Goal: Information Seeking & Learning: Learn about a topic

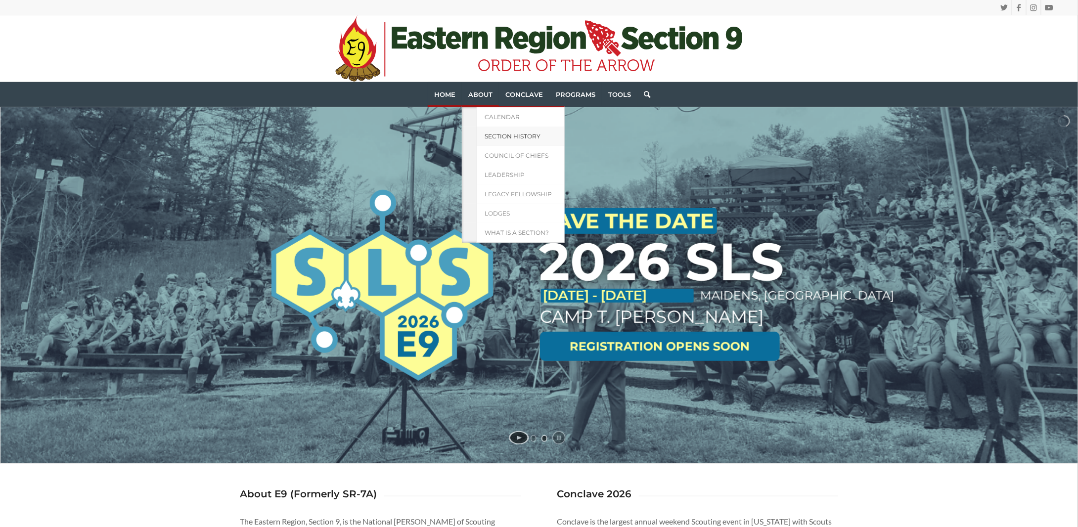
click at [493, 136] on span "Section History" at bounding box center [513, 136] width 56 height 7
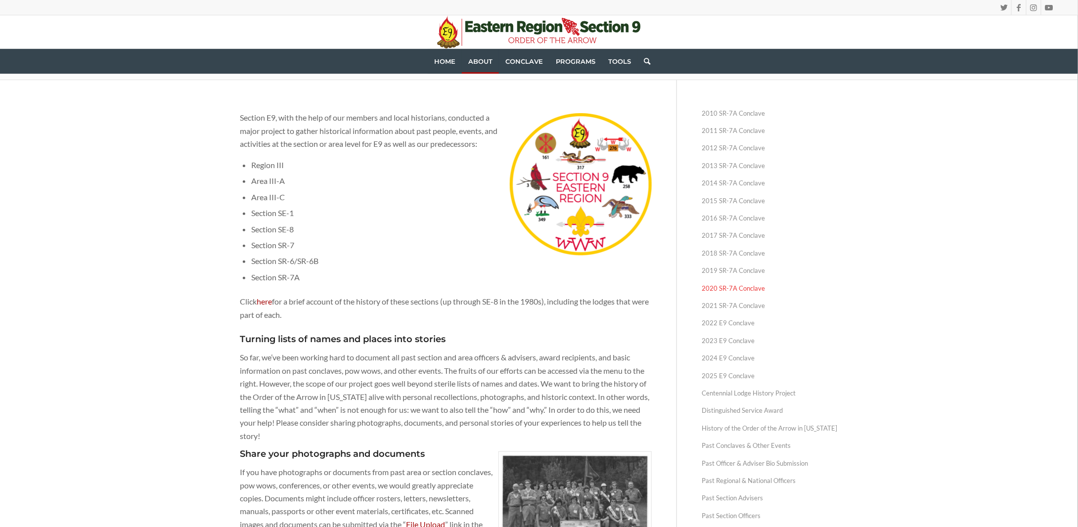
scroll to position [99, 0]
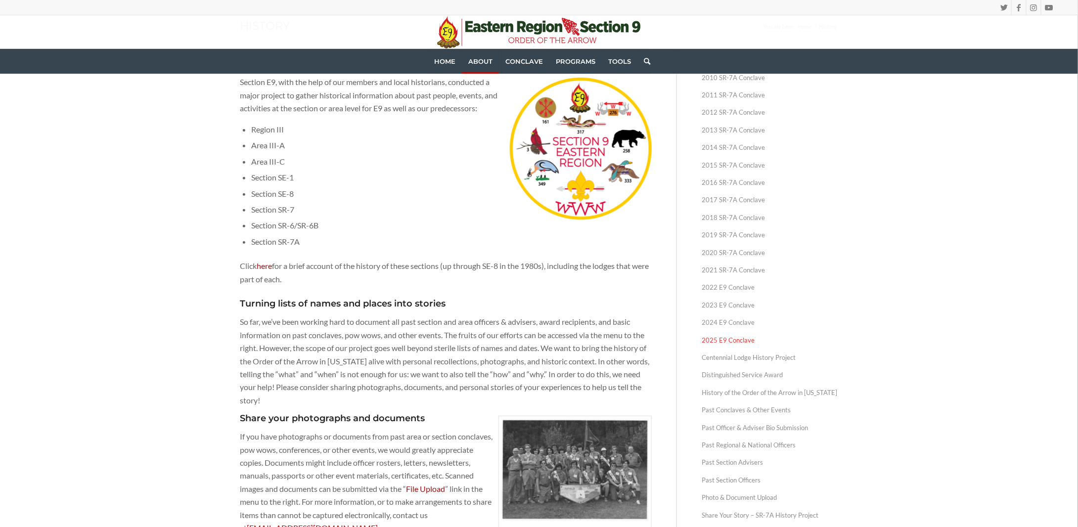
click at [730, 340] on link "2025 E9 Conclave" at bounding box center [770, 340] width 136 height 17
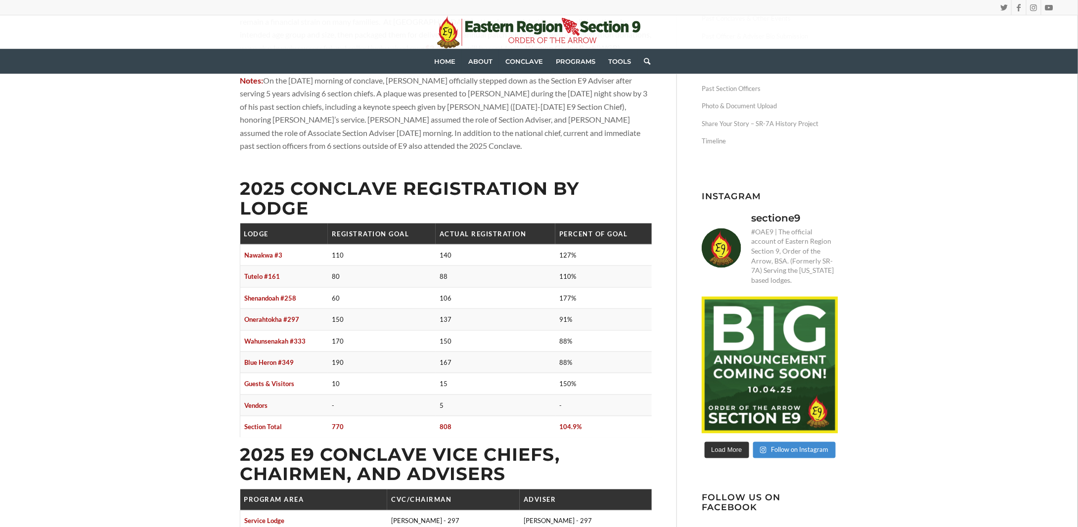
scroll to position [544, 0]
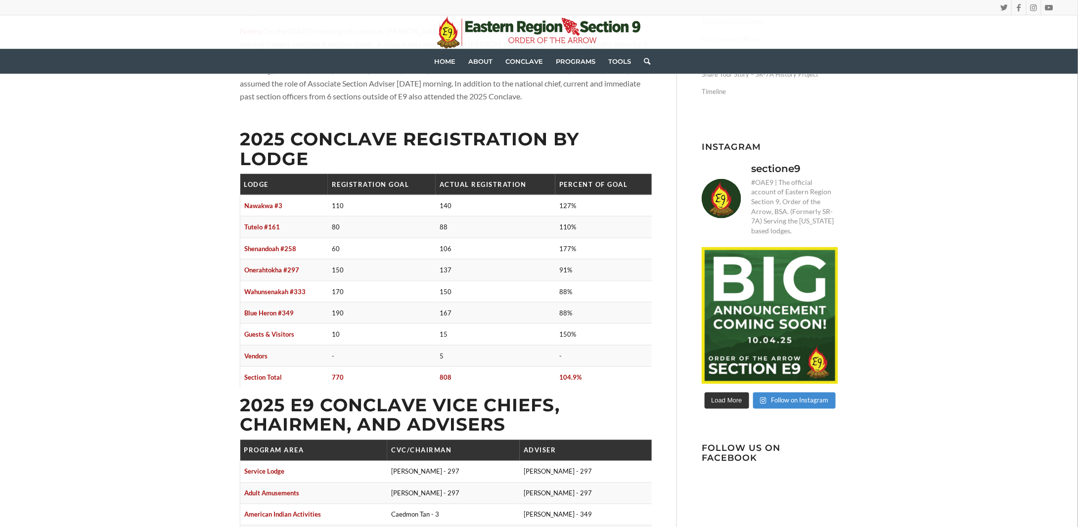
click at [120, 342] on div "Theme : Blaze Your Trail Dates : April 25 – April 27, 2025 Attendance : 808 Loc…" at bounding box center [539, 365] width 1078 height 1533
click at [905, 360] on div "Theme : Blaze Your Trail Dates : April 25 – April 27, 2025 Attendance : 808 Loc…" at bounding box center [539, 365] width 1078 height 1533
